Goal: Entertainment & Leisure: Consume media (video, audio)

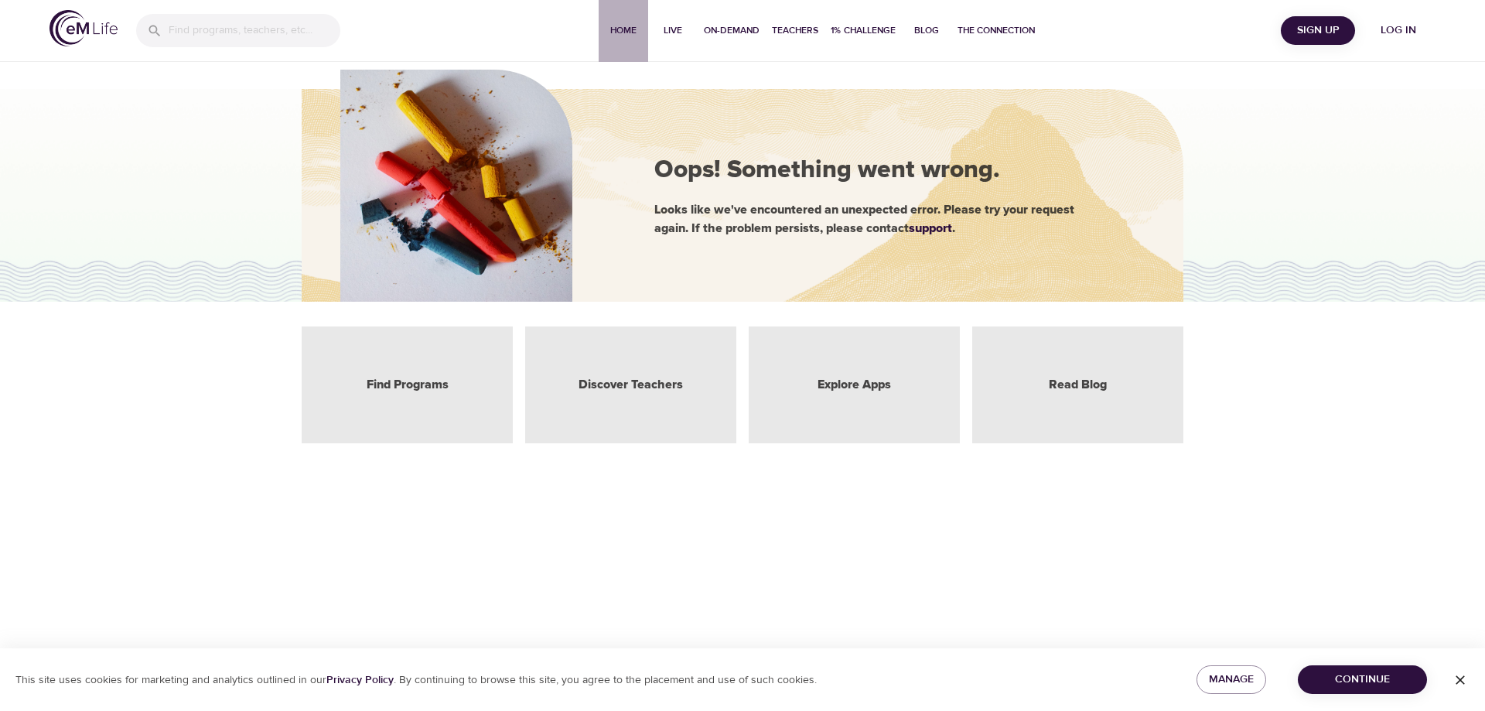
click at [620, 32] on span "Home" at bounding box center [623, 30] width 37 height 16
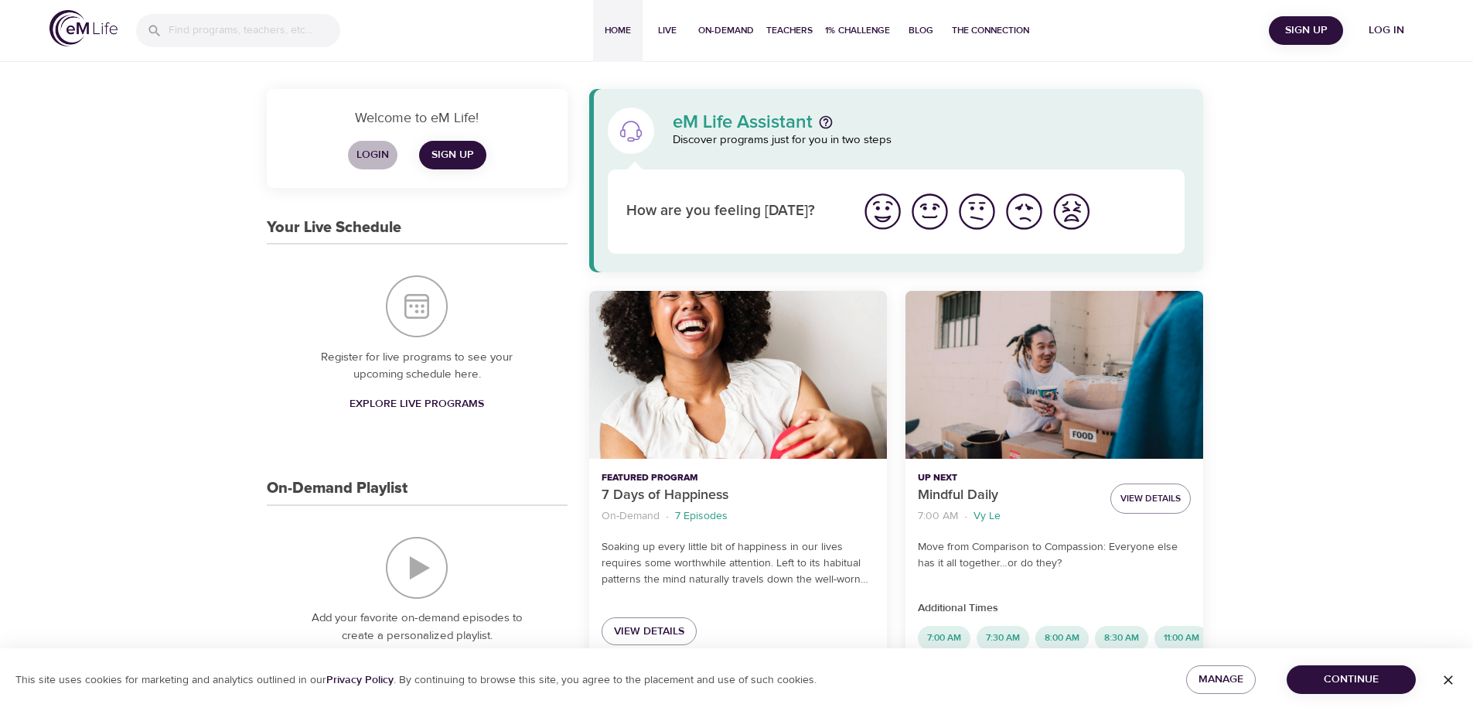
click at [367, 158] on span "Login" at bounding box center [372, 154] width 37 height 19
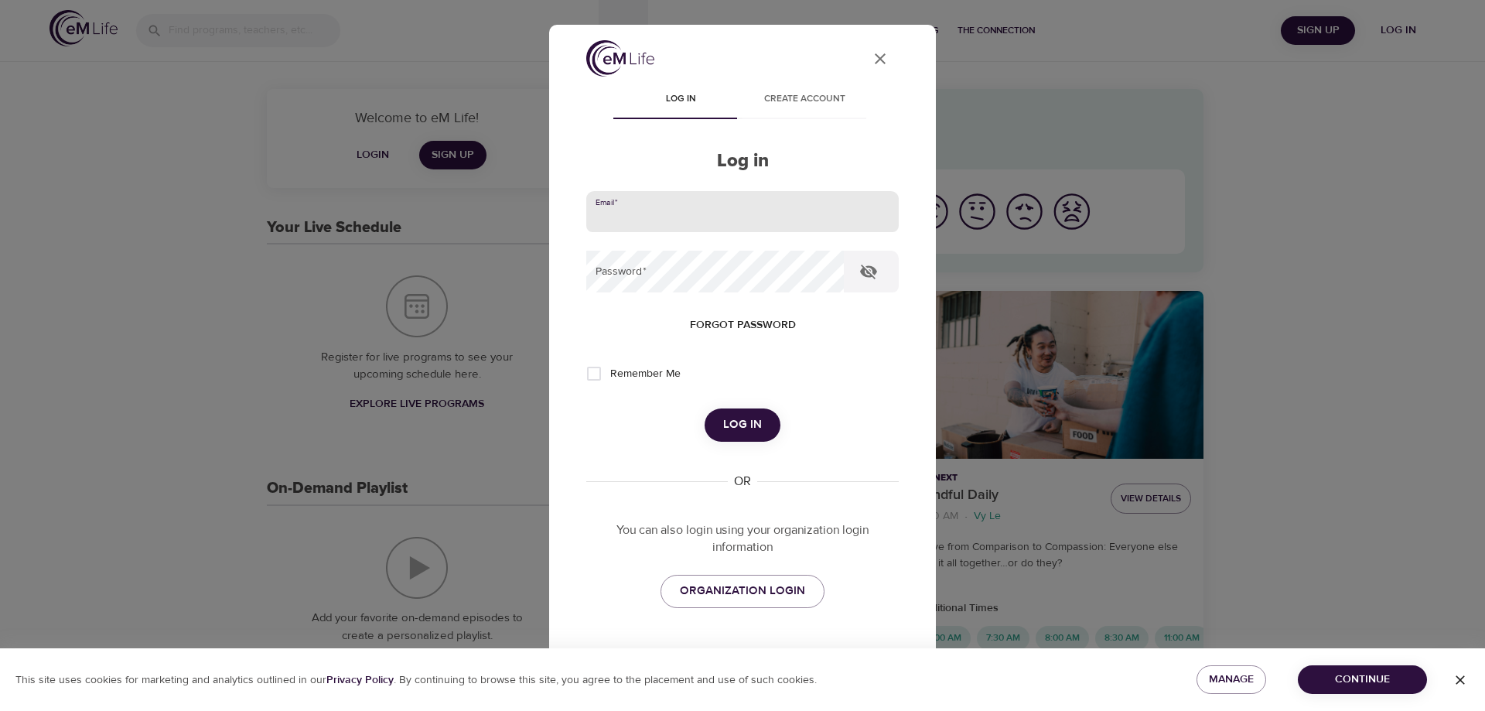
click at [640, 210] on input "email" at bounding box center [742, 212] width 312 height 42
type input "[EMAIL_ADDRESS][DOMAIN_NAME]"
click at [736, 424] on span "Log in" at bounding box center [742, 425] width 39 height 20
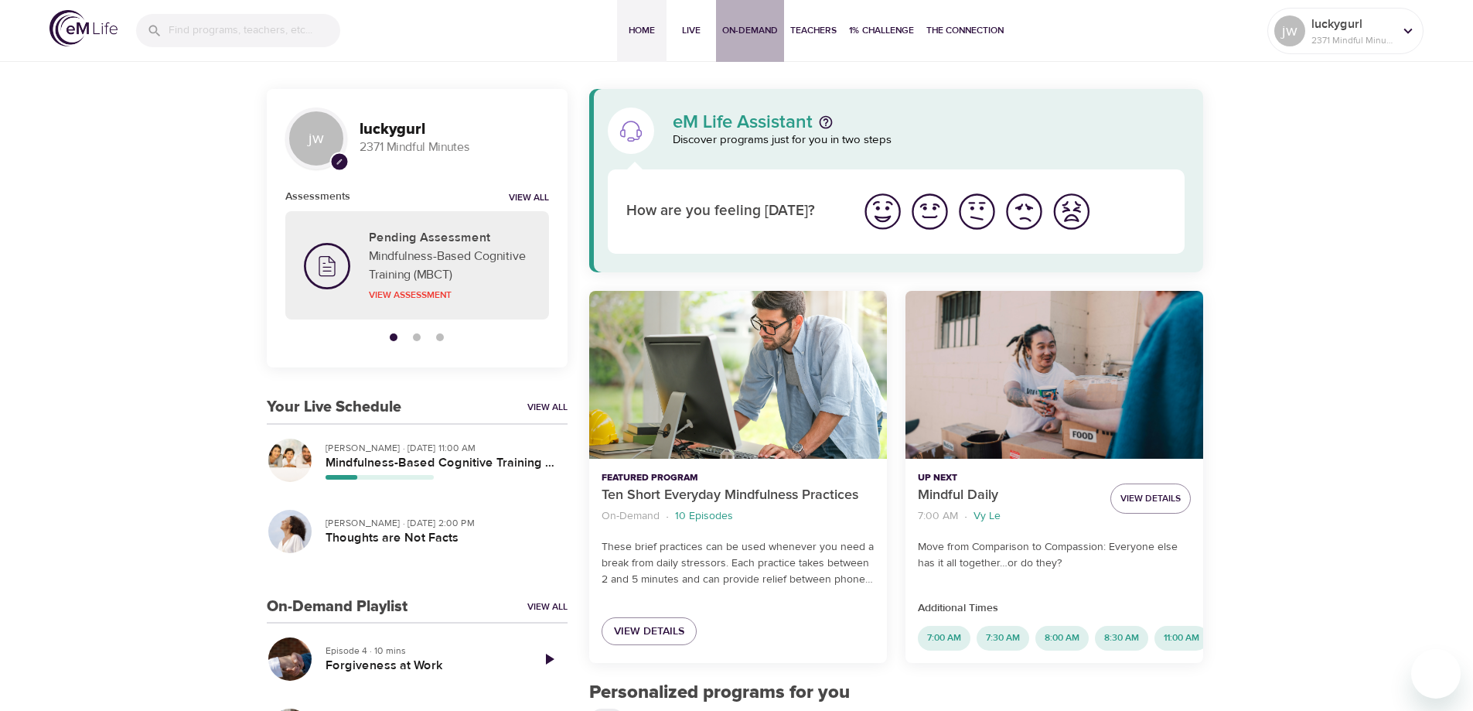
click at [744, 27] on span "On-Demand" at bounding box center [750, 30] width 56 height 16
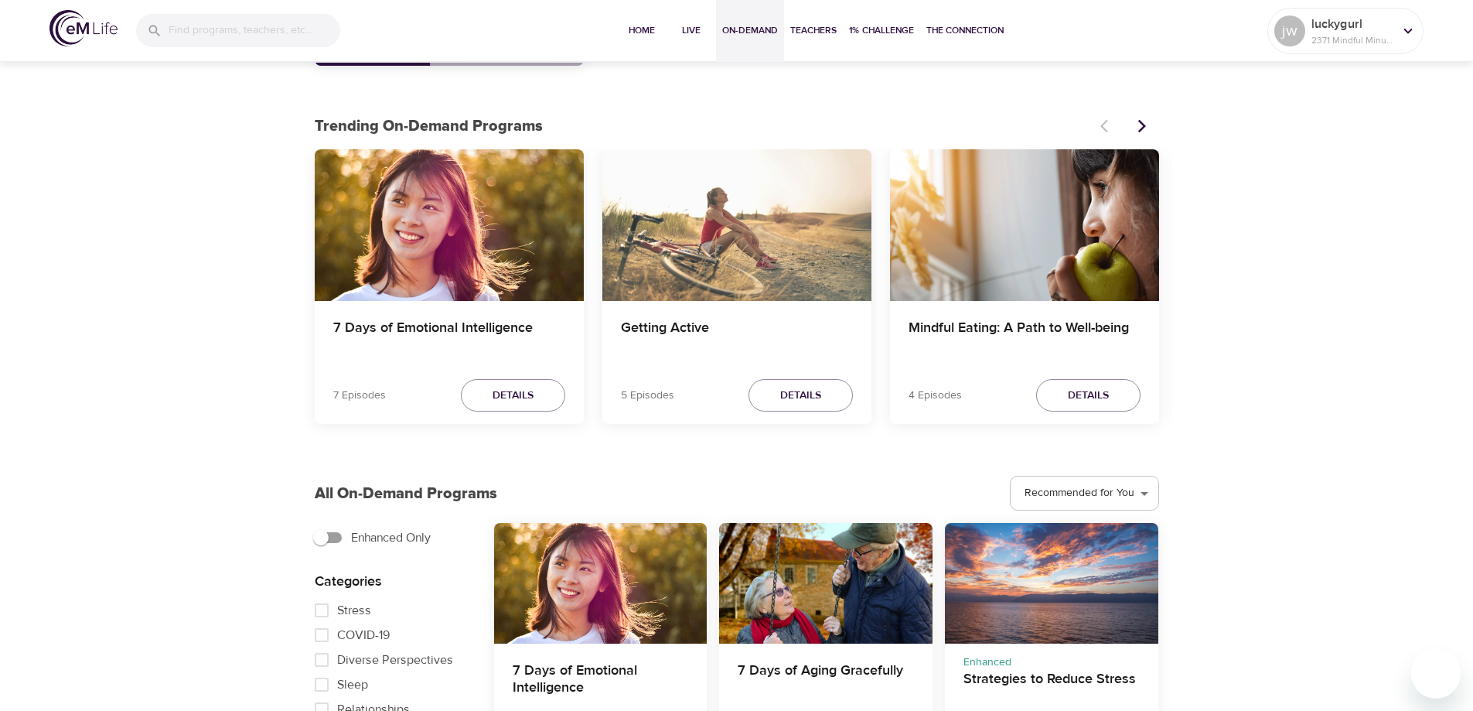
scroll to position [464, 0]
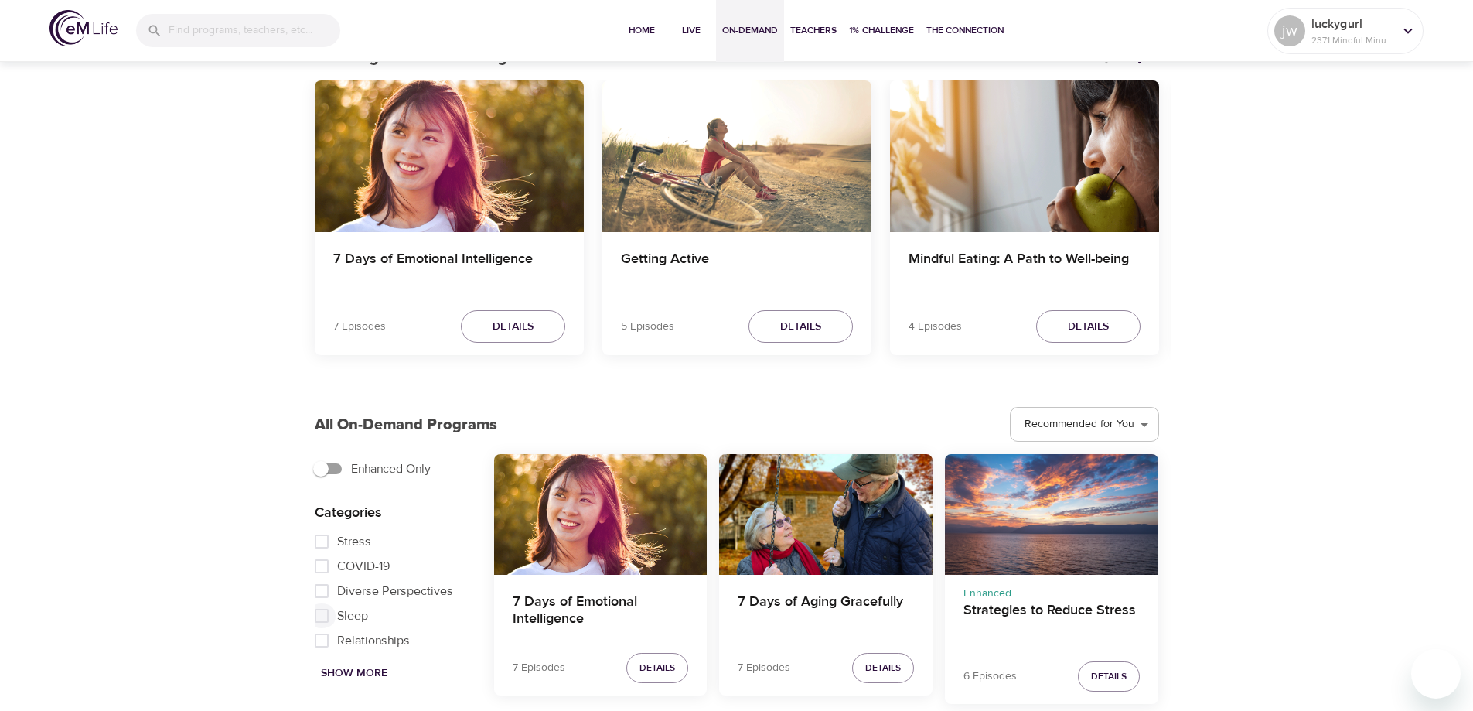
click at [323, 619] on input "Sleep" at bounding box center [321, 615] width 31 height 25
checkbox input "true"
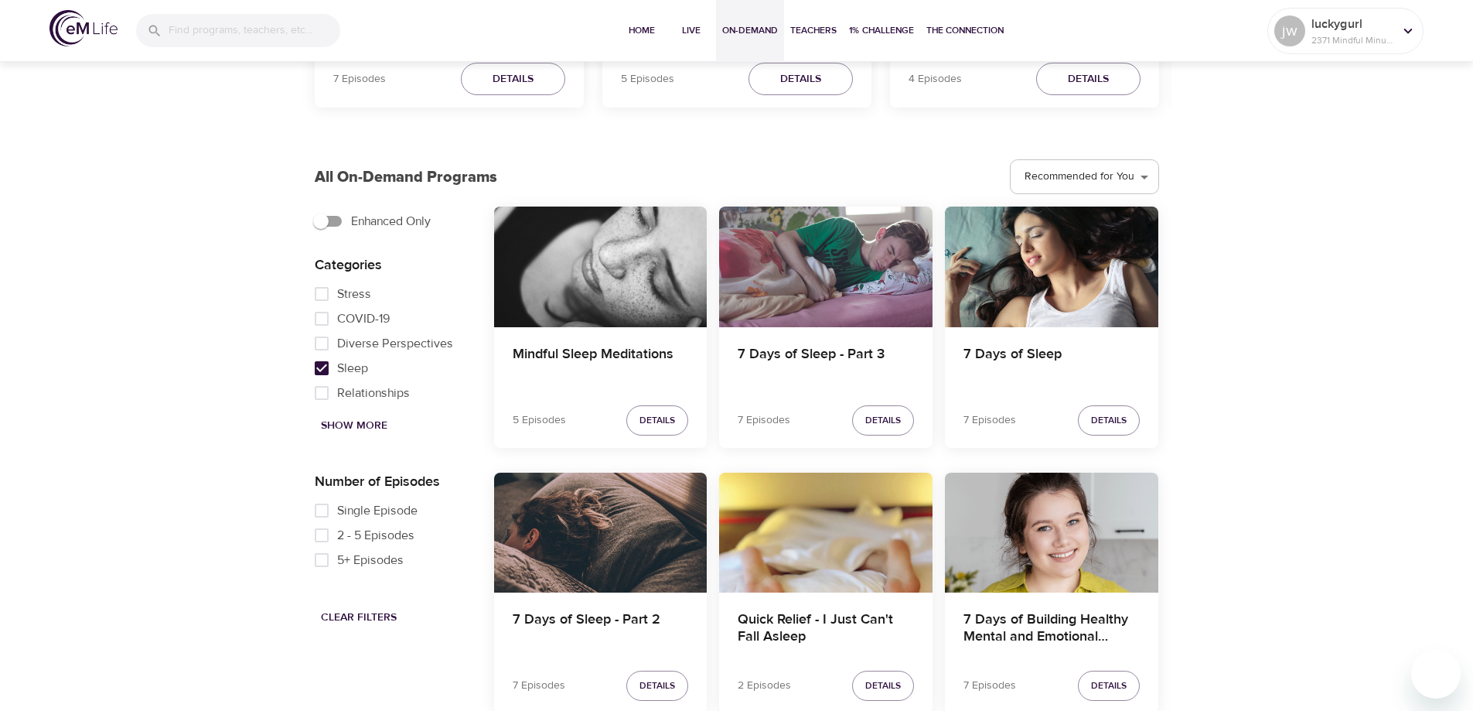
scroll to position [773, 0]
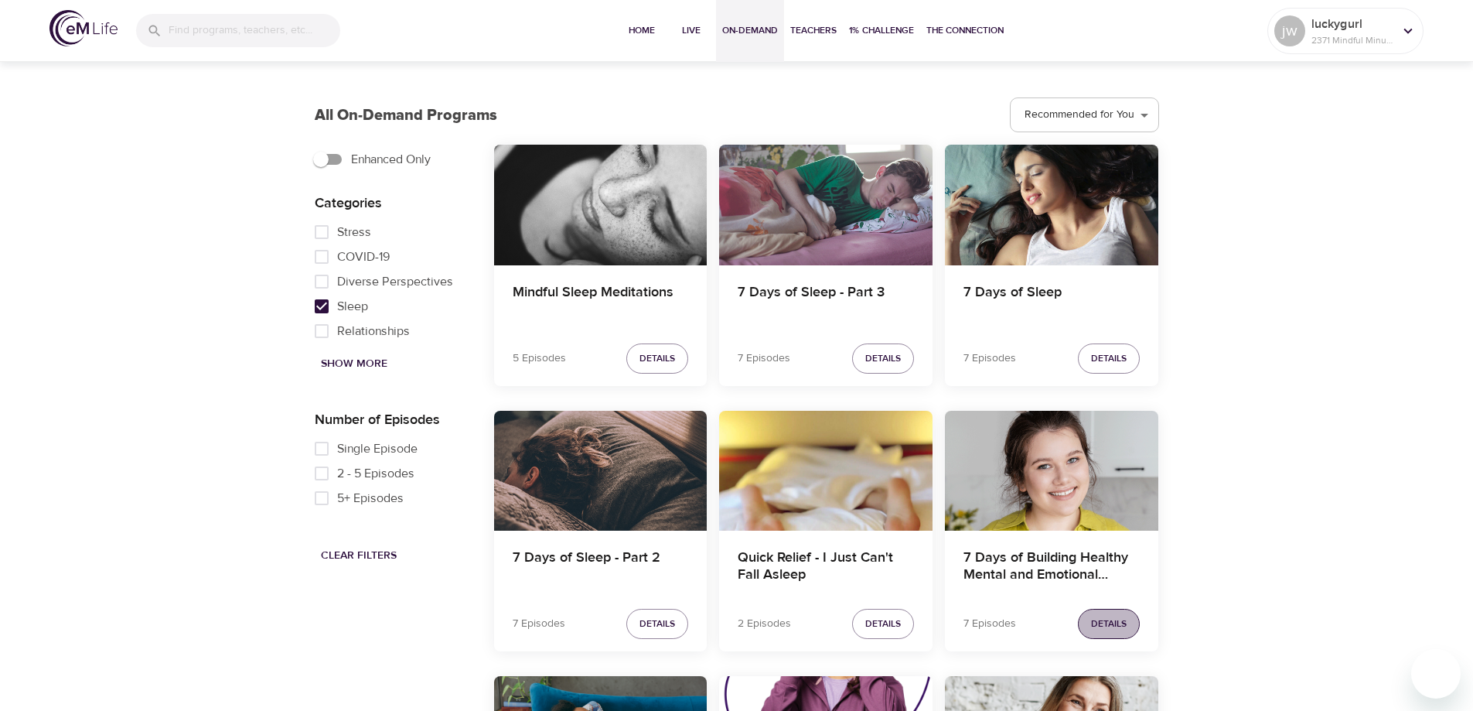
click at [1120, 622] on span "Details" at bounding box center [1109, 624] width 36 height 16
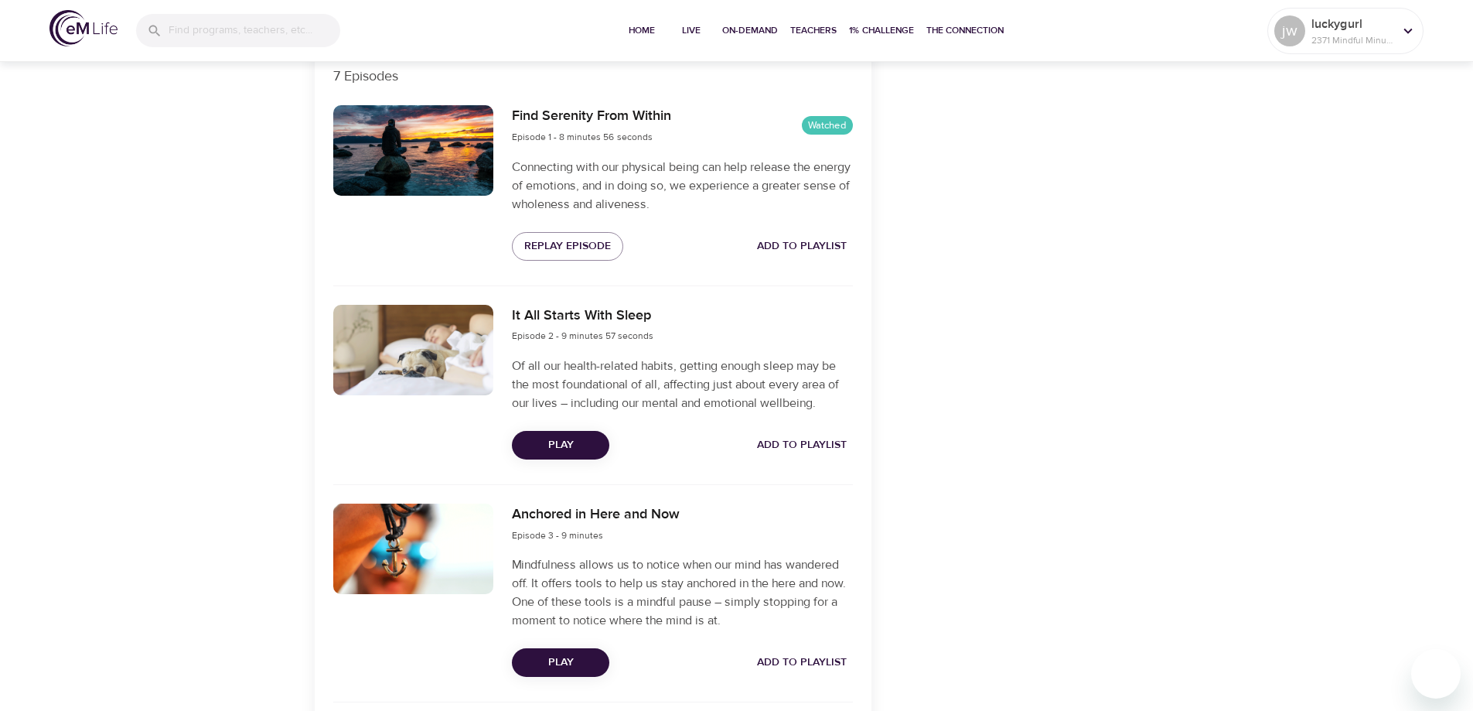
scroll to position [541, 0]
click at [554, 445] on span "Play" at bounding box center [560, 445] width 73 height 19
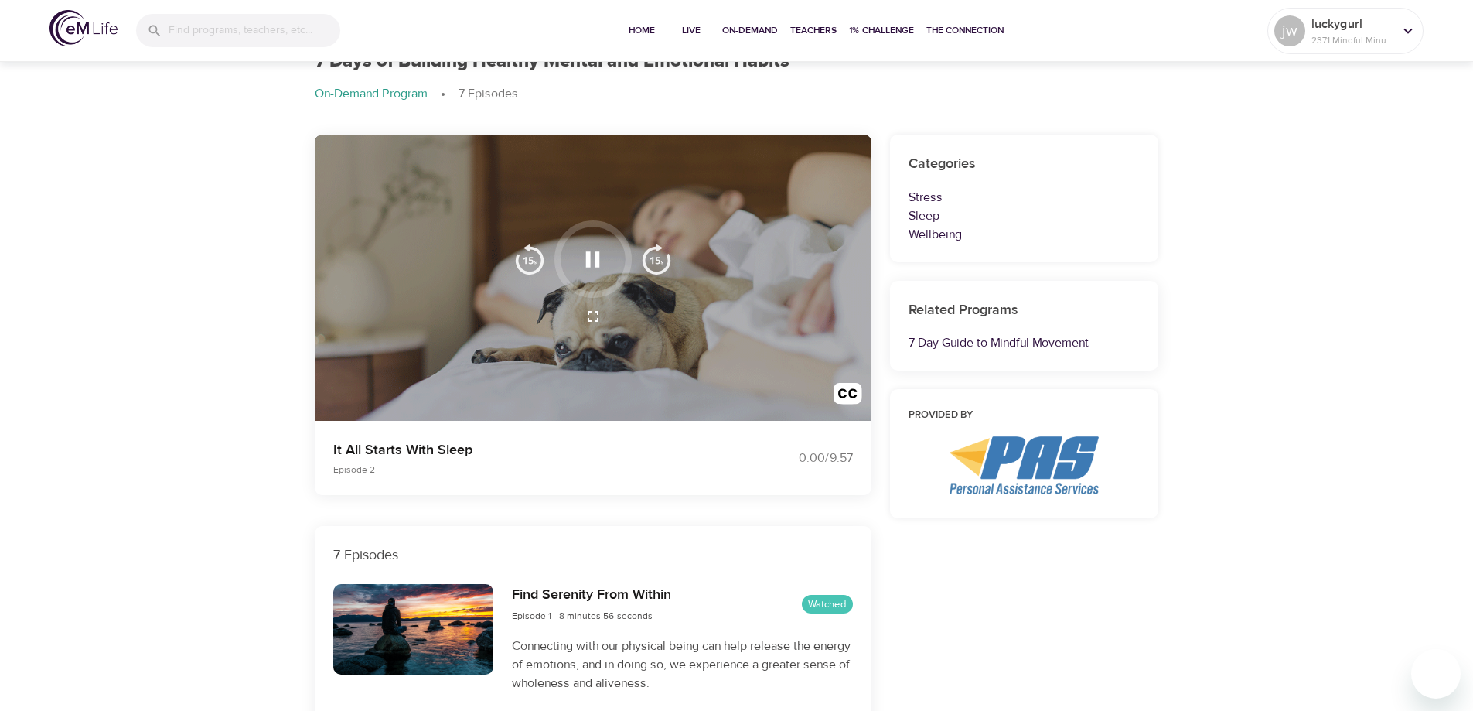
scroll to position [0, 0]
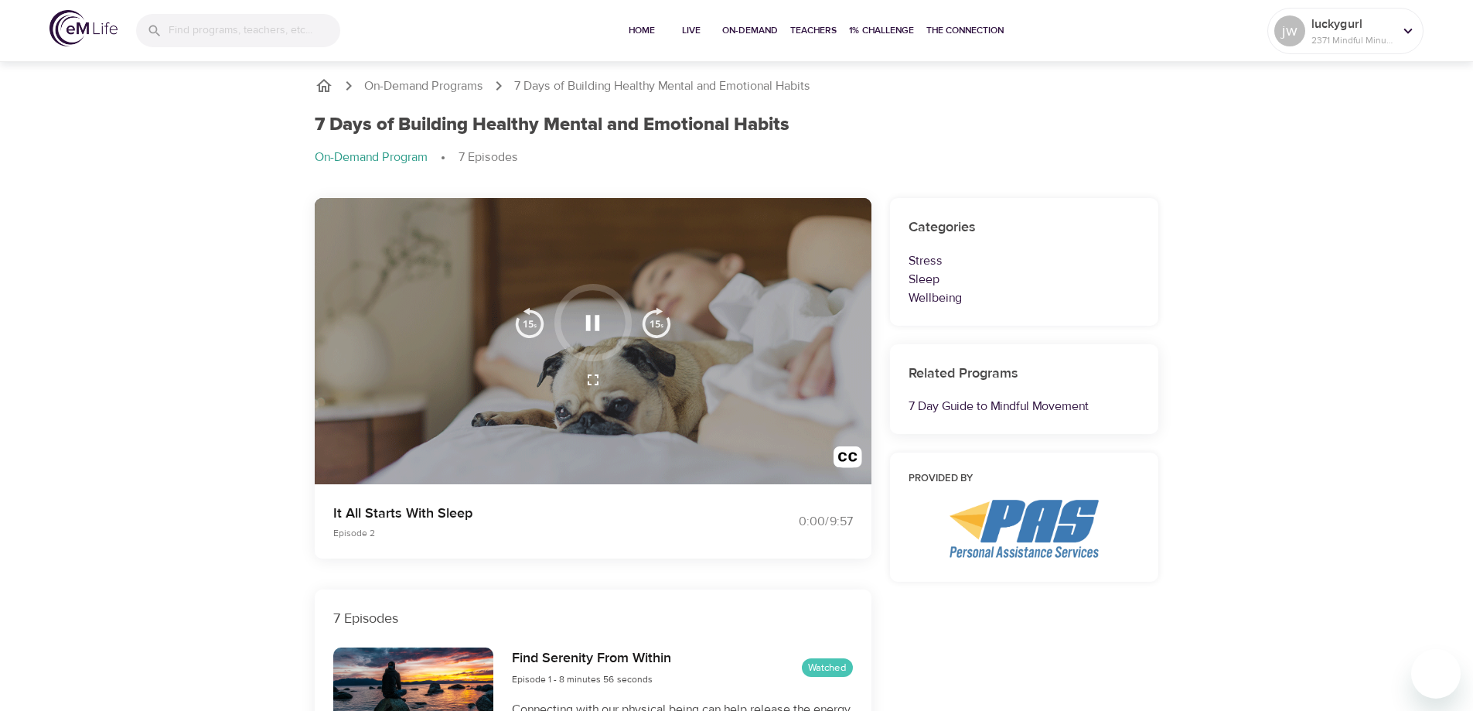
click at [653, 432] on div at bounding box center [593, 341] width 557 height 287
click at [592, 325] on icon "button" at bounding box center [592, 322] width 27 height 27
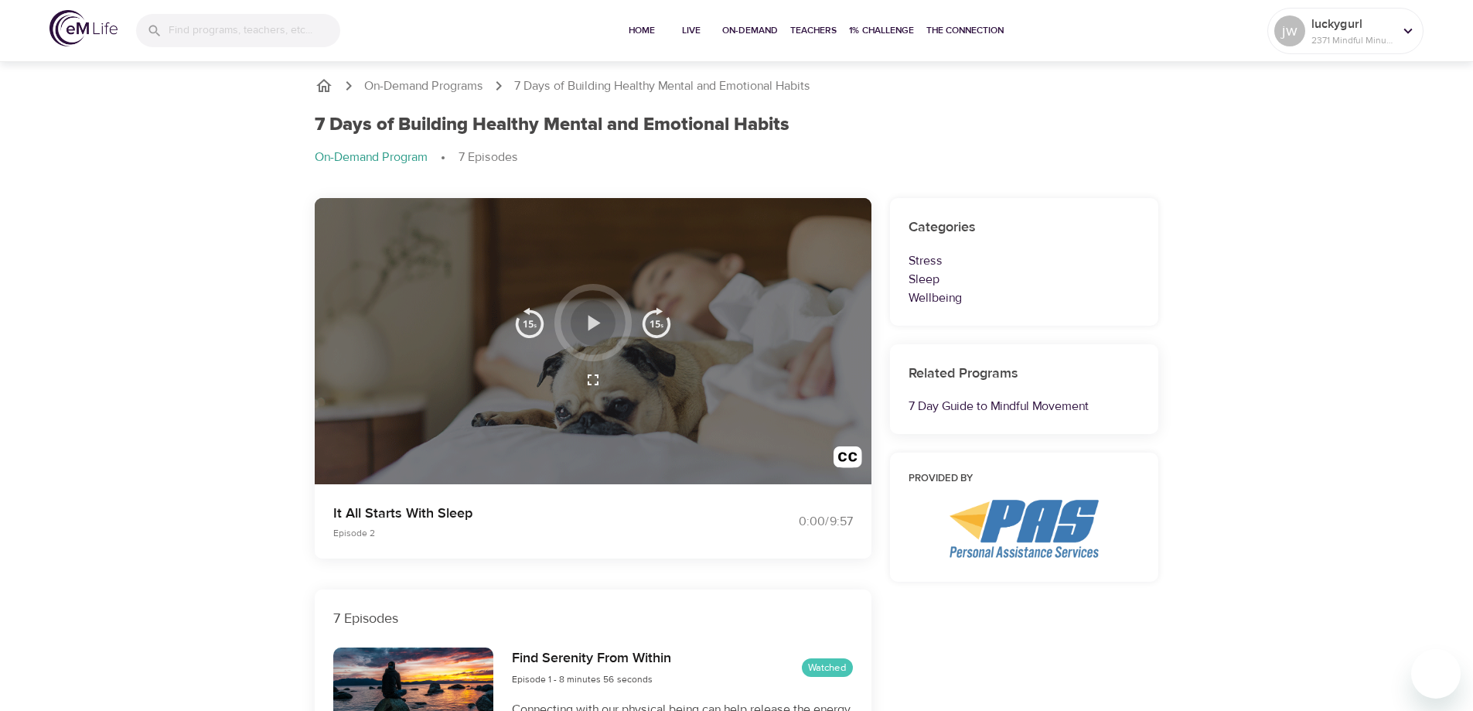
click at [592, 321] on icon "button" at bounding box center [595, 322] width 12 height 15
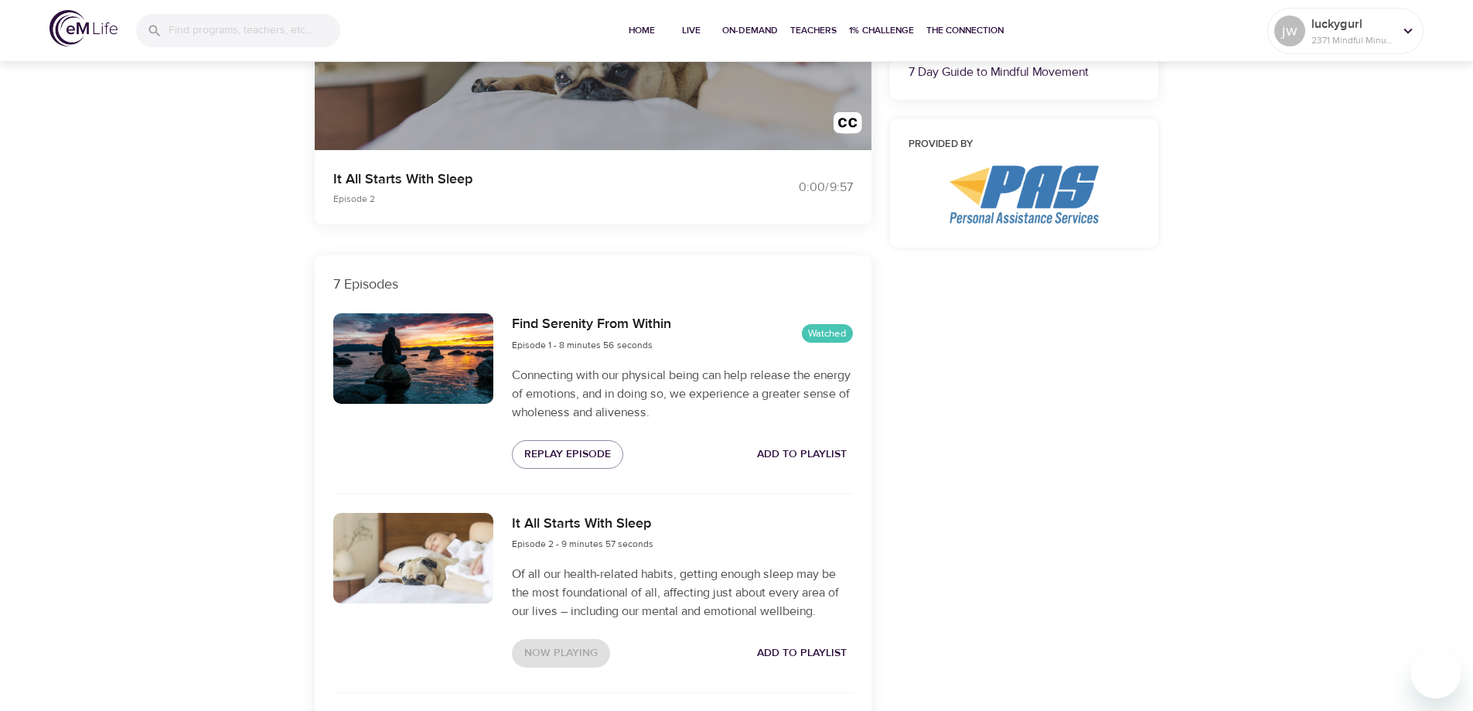
scroll to position [464, 0]
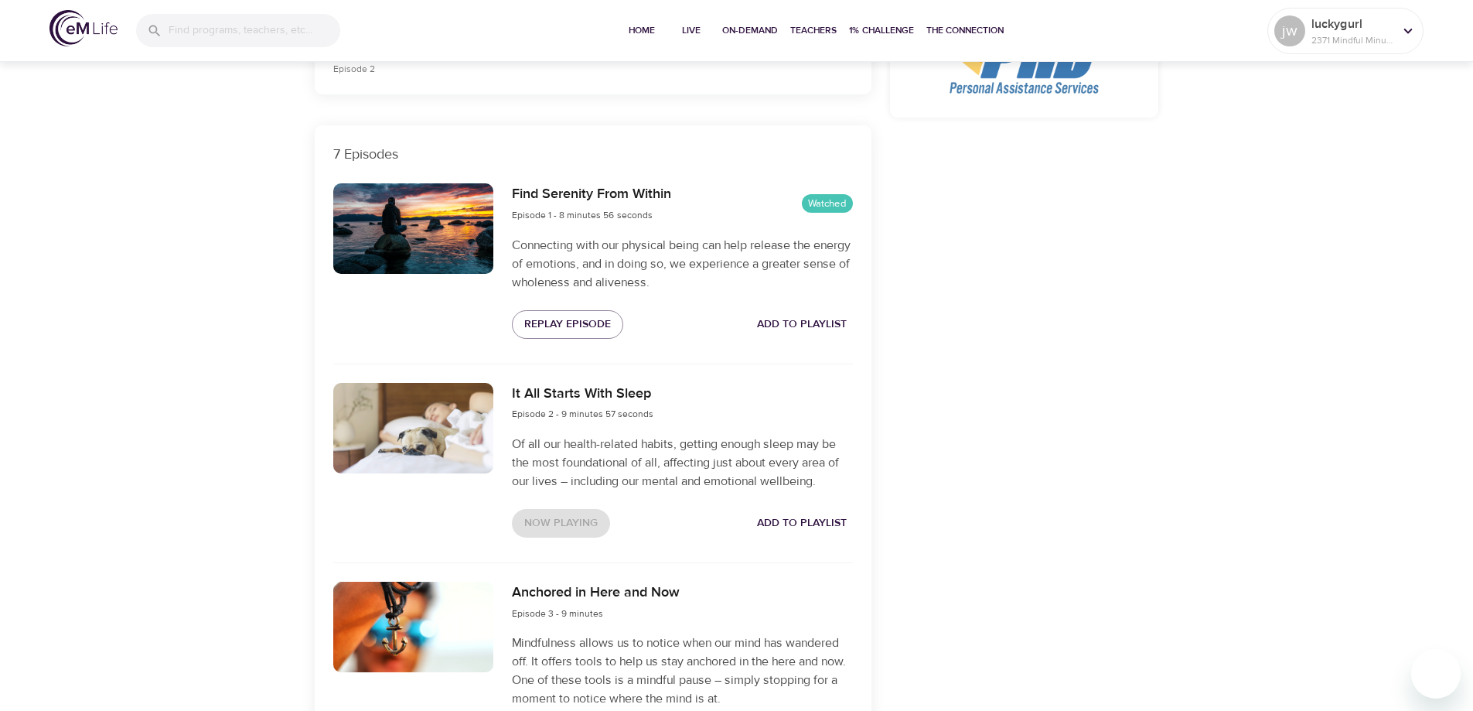
click at [551, 520] on div "Now Playing Add to Playlist" at bounding box center [682, 523] width 340 height 29
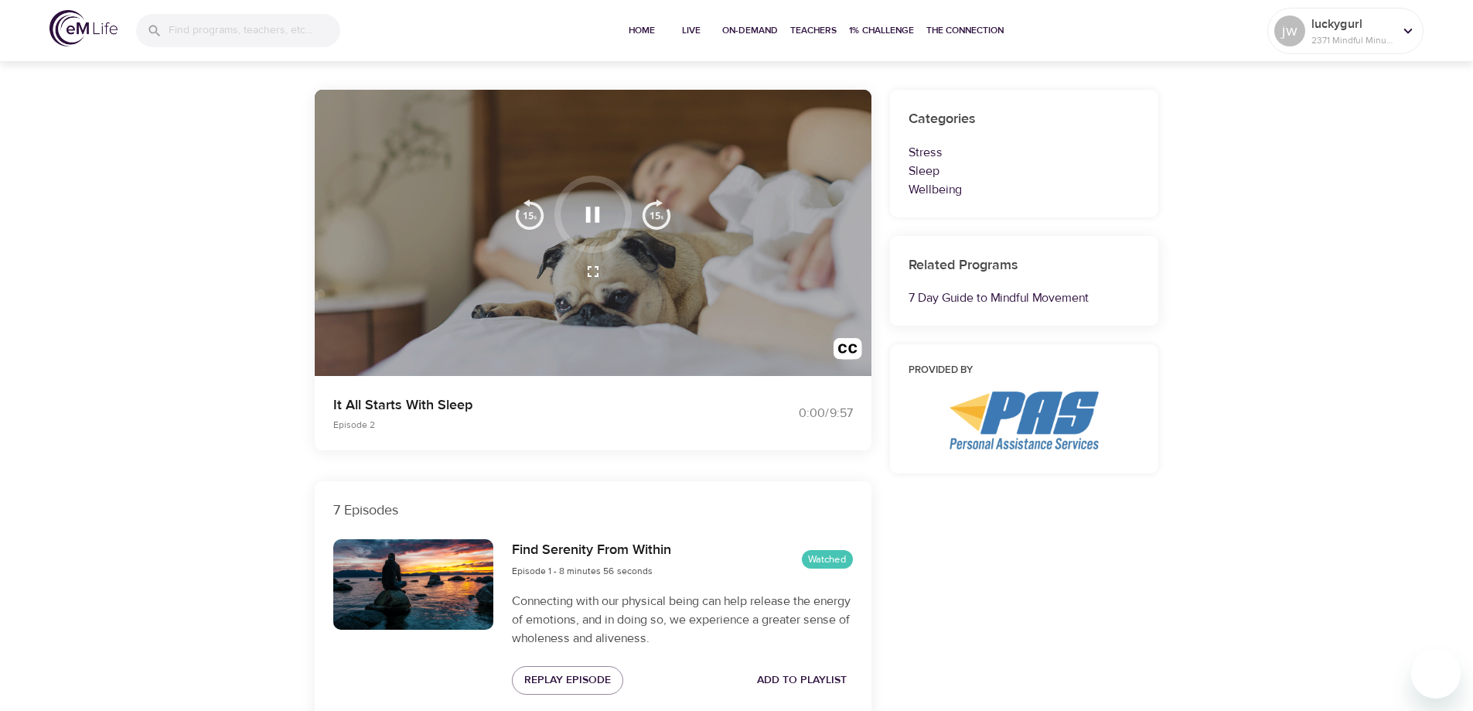
scroll to position [0, 0]
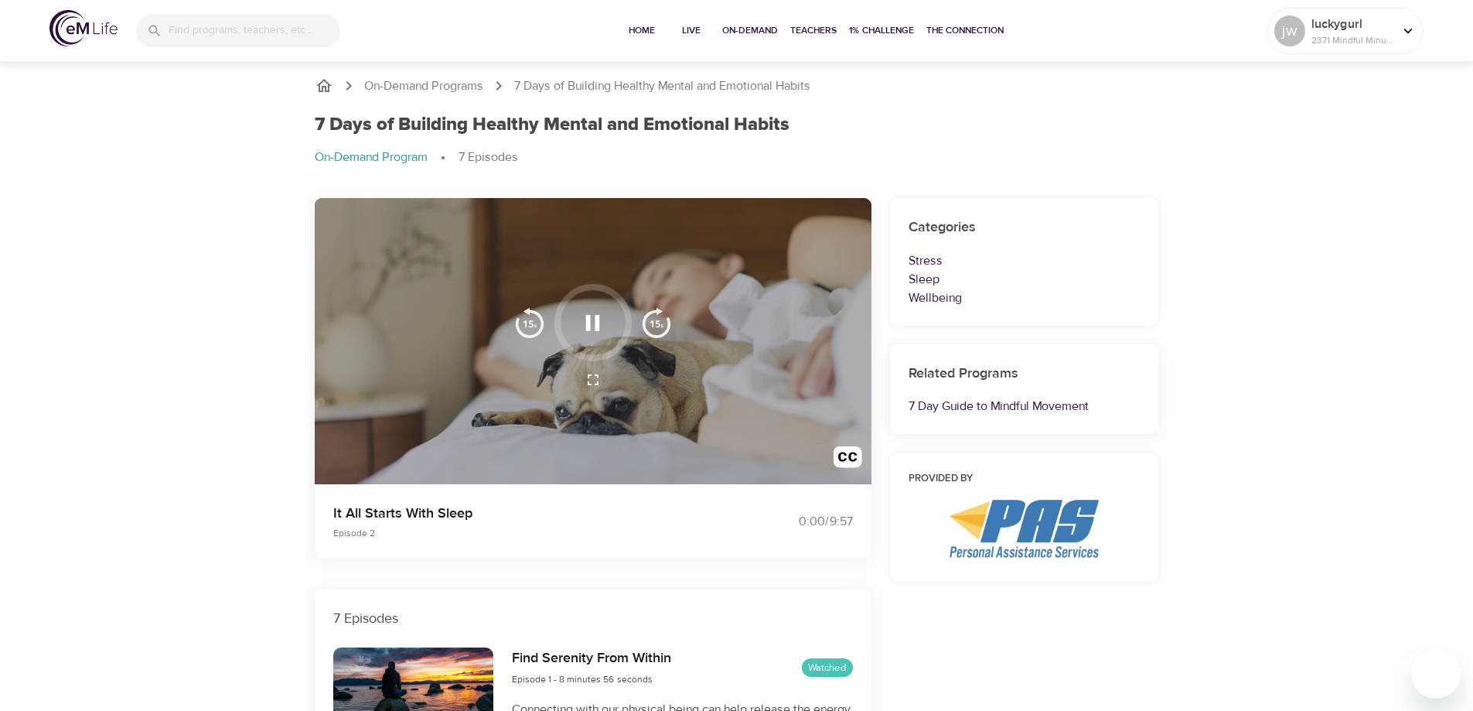
click at [697, 416] on div at bounding box center [593, 341] width 557 height 287
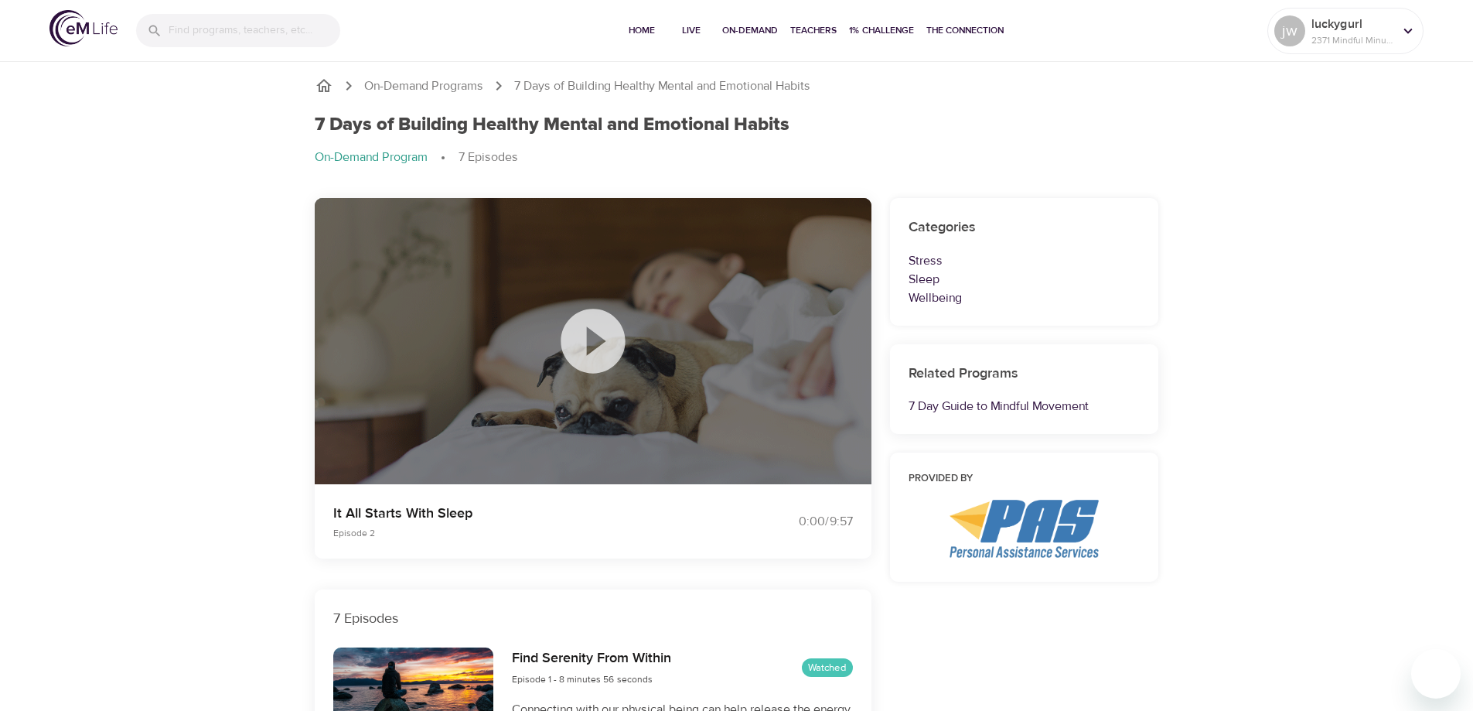
click at [601, 341] on icon at bounding box center [592, 340] width 77 height 77
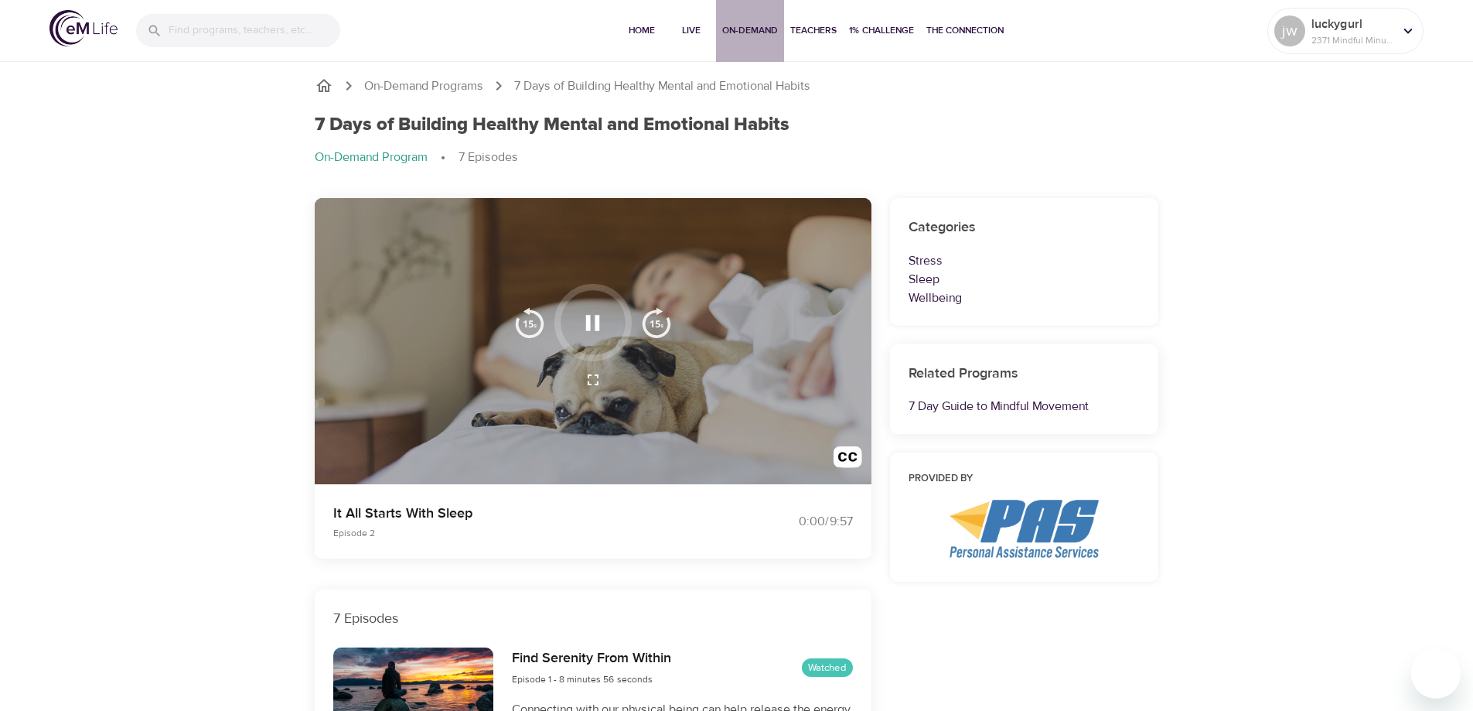
click at [752, 26] on span "On-Demand" at bounding box center [750, 30] width 56 height 16
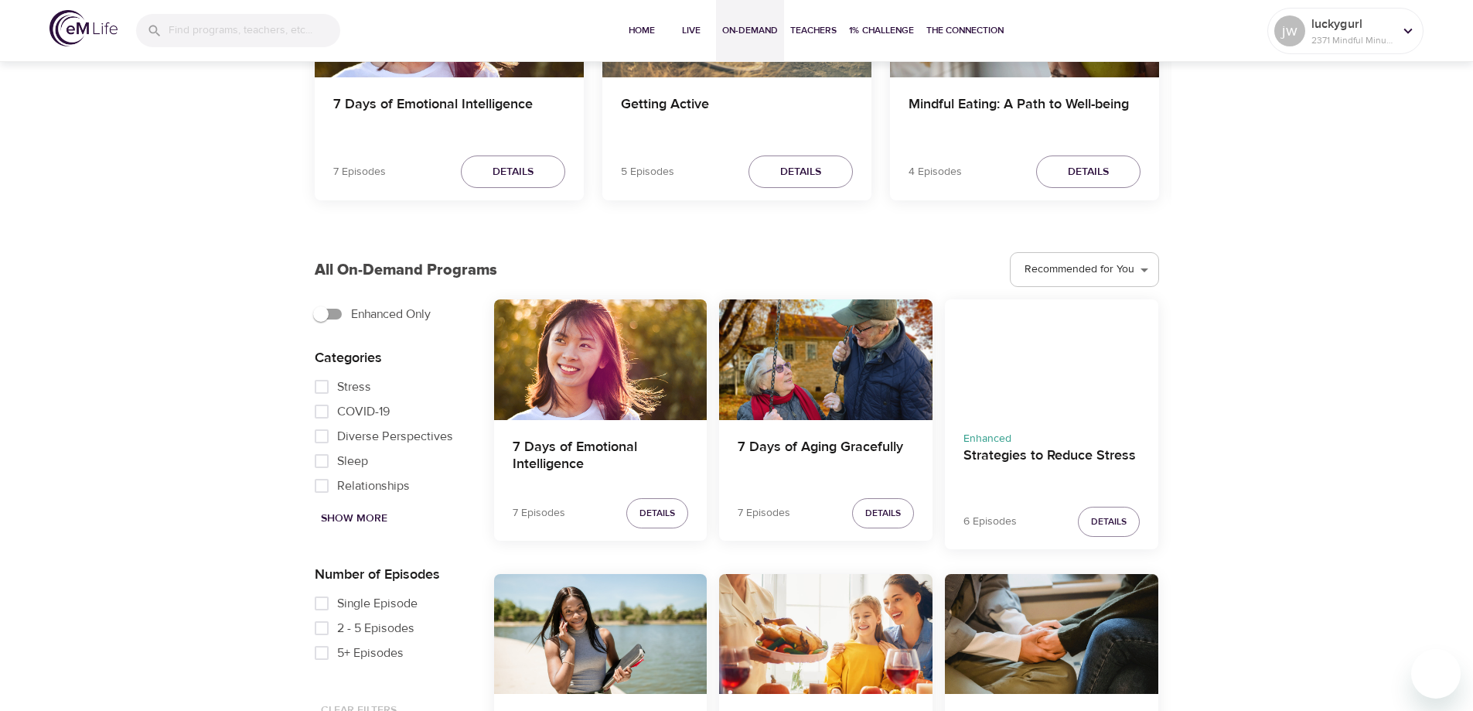
scroll to position [696, 0]
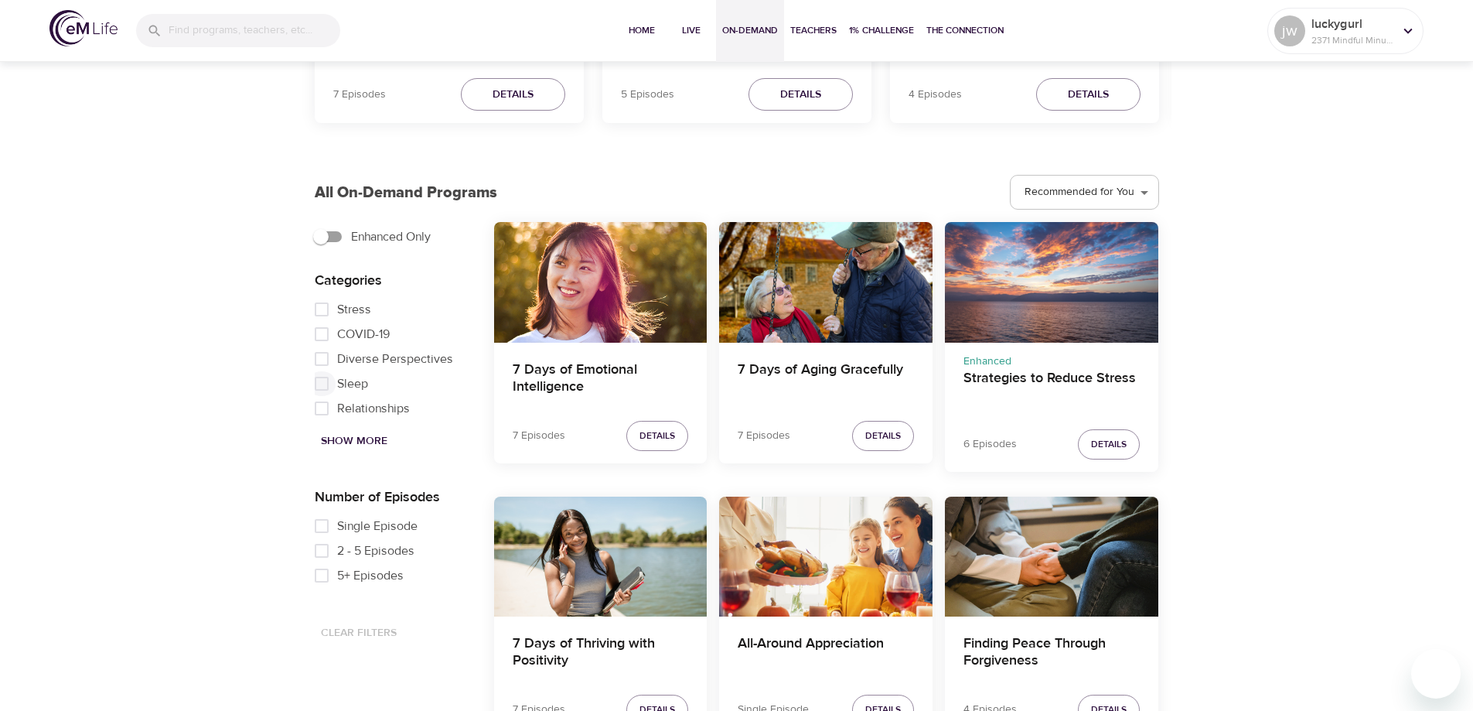
click at [322, 387] on input "Sleep" at bounding box center [321, 383] width 31 height 25
checkbox input "true"
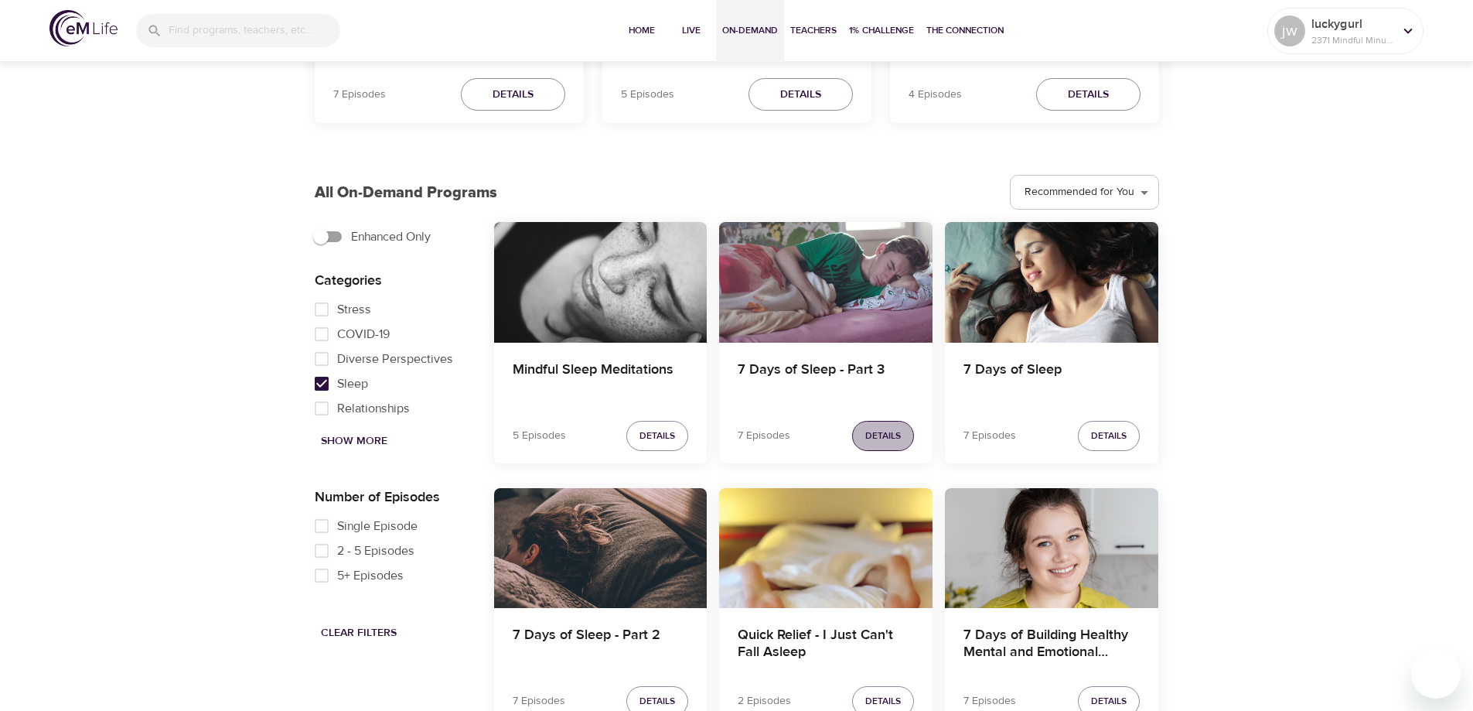
click at [879, 432] on span "Details" at bounding box center [883, 436] width 36 height 16
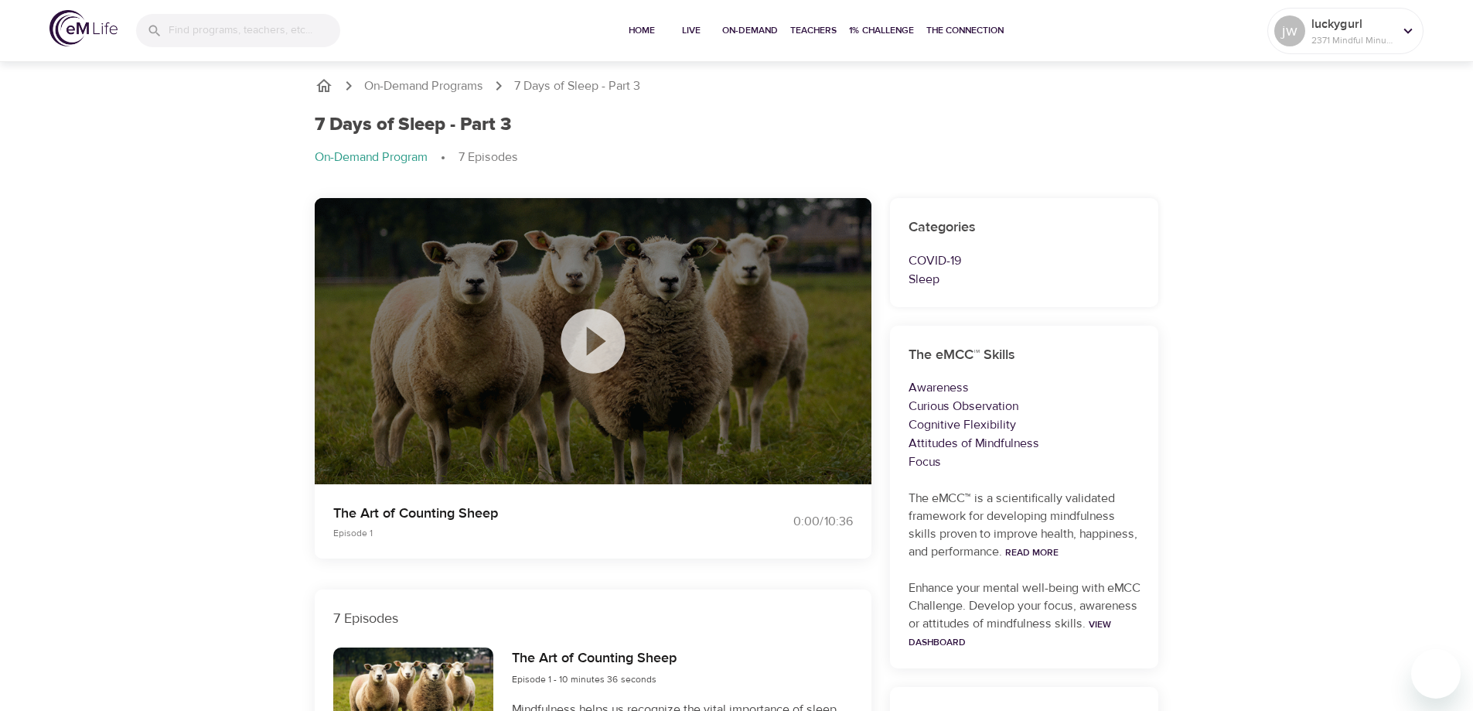
click at [591, 336] on icon at bounding box center [592, 340] width 77 height 77
